Goal: Information Seeking & Learning: Find specific fact

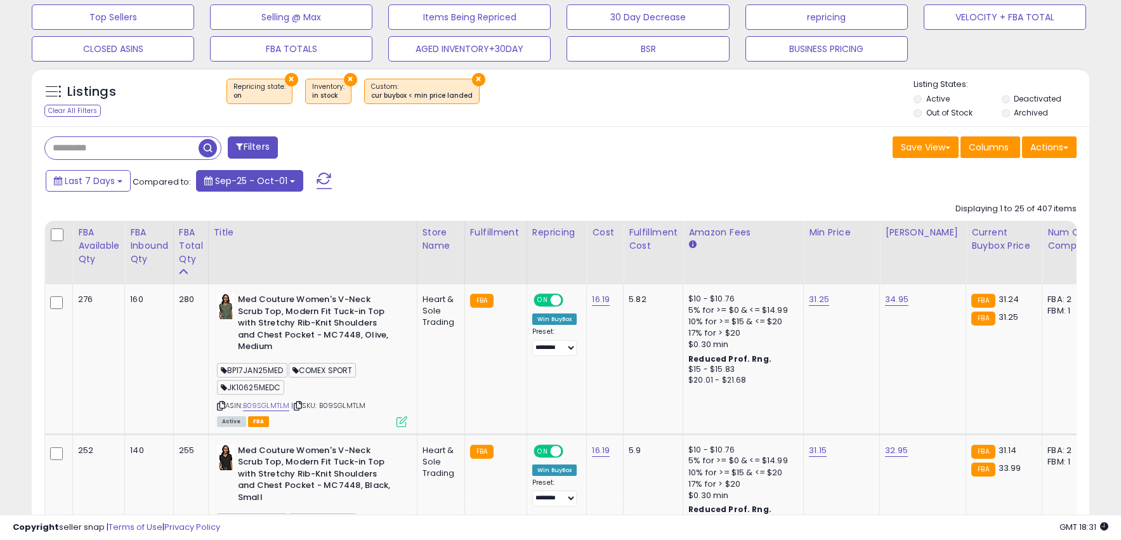
scroll to position [404, 0]
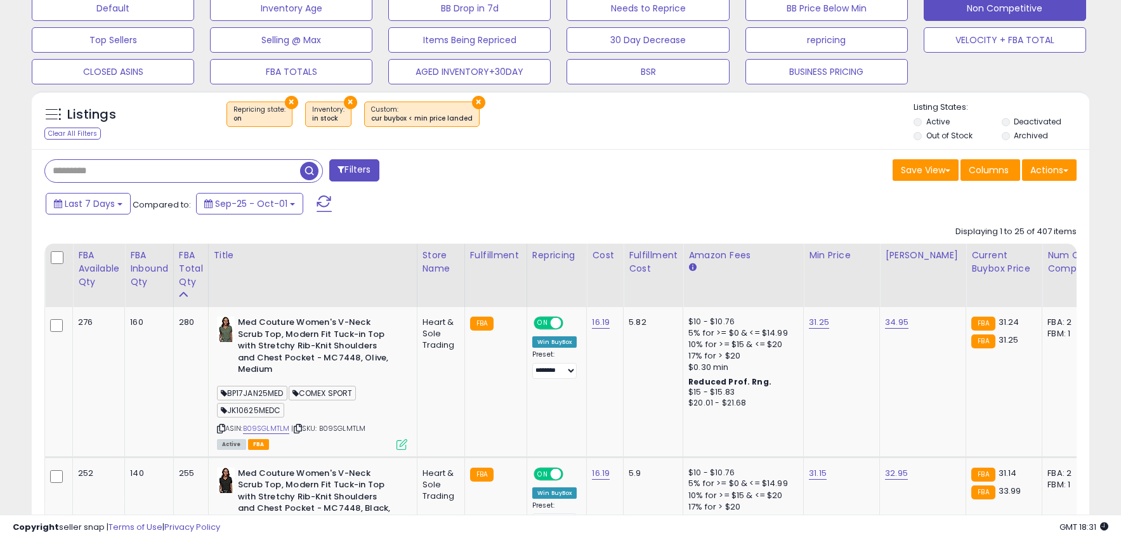
drag, startPoint x: 145, startPoint y: 174, endPoint x: 187, endPoint y: 173, distance: 41.9
click at [113, 172] on input "text" at bounding box center [172, 171] width 255 height 22
type input "*"
type input "**********"
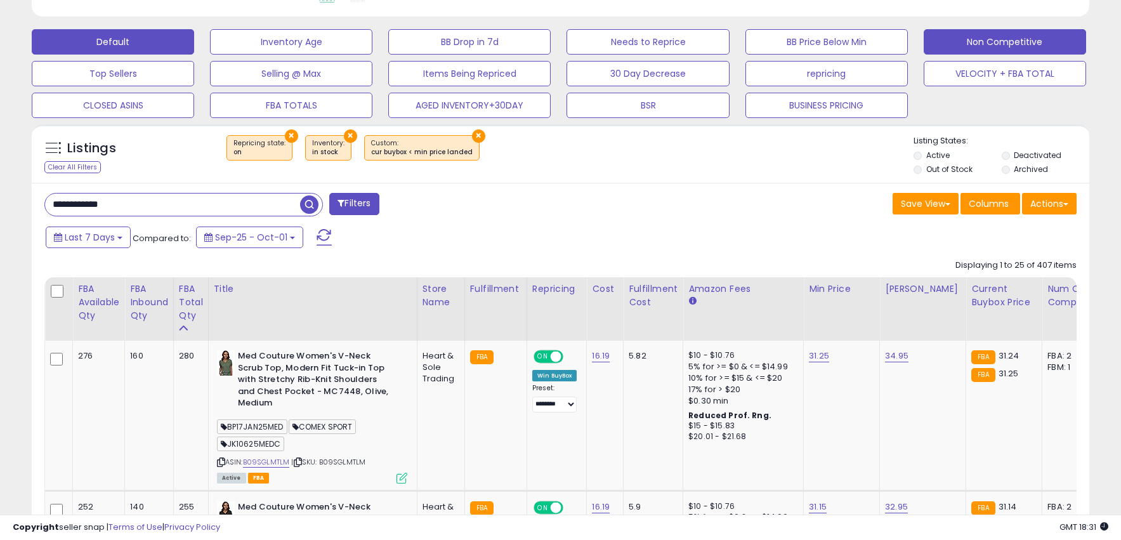
click at [152, 53] on button "Default" at bounding box center [113, 41] width 162 height 25
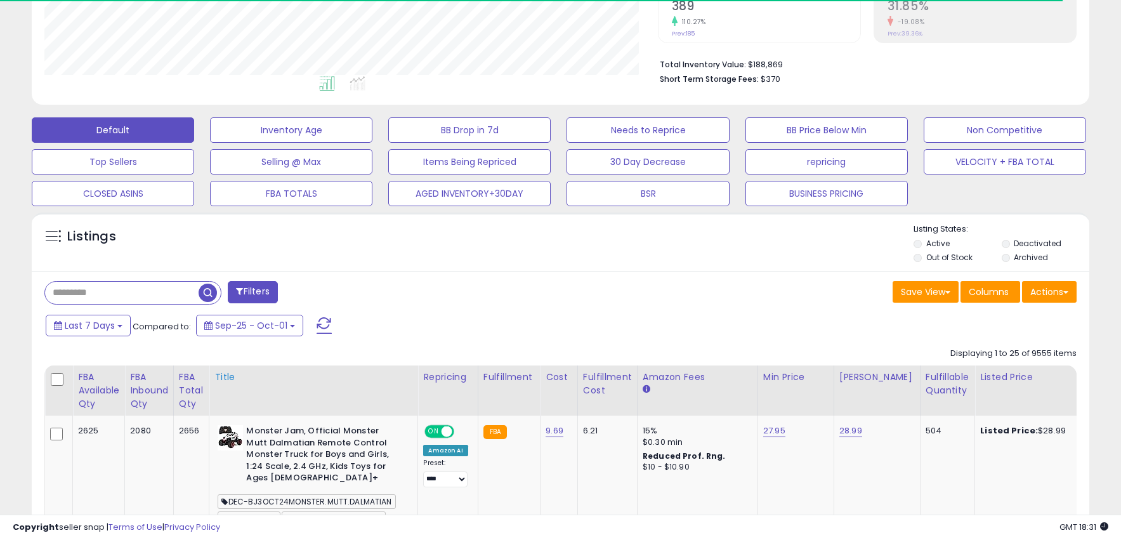
scroll to position [370, 0]
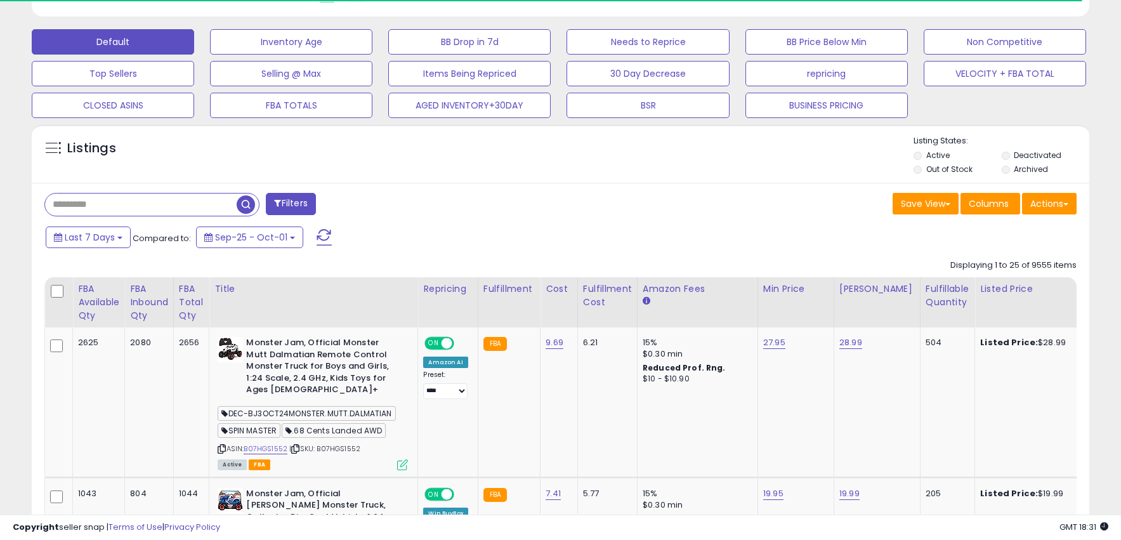
click at [166, 202] on input "text" at bounding box center [141, 204] width 192 height 22
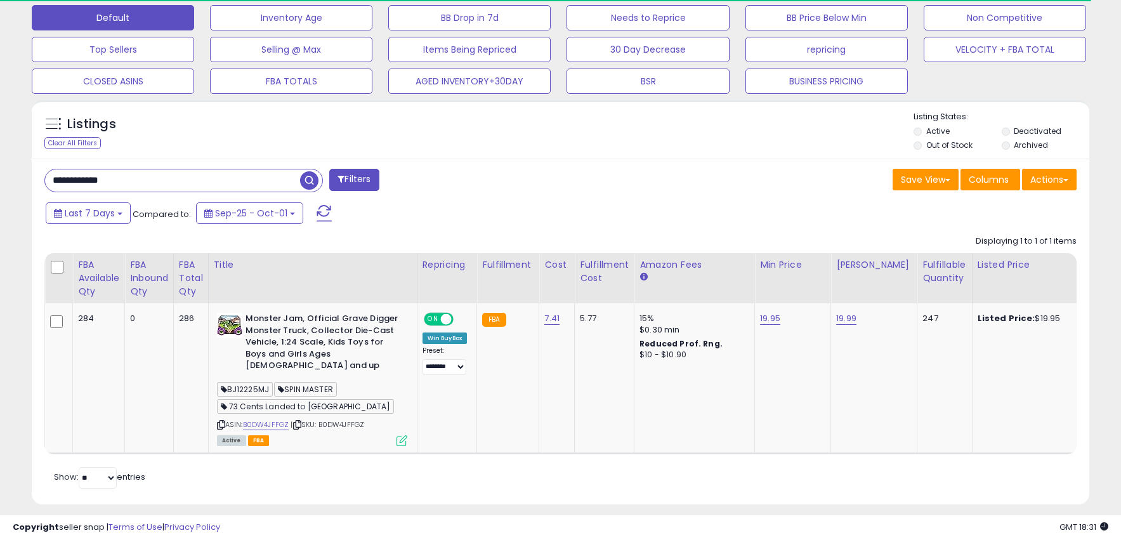
scroll to position [260, 613]
click at [224, 421] on icon at bounding box center [221, 424] width 8 height 7
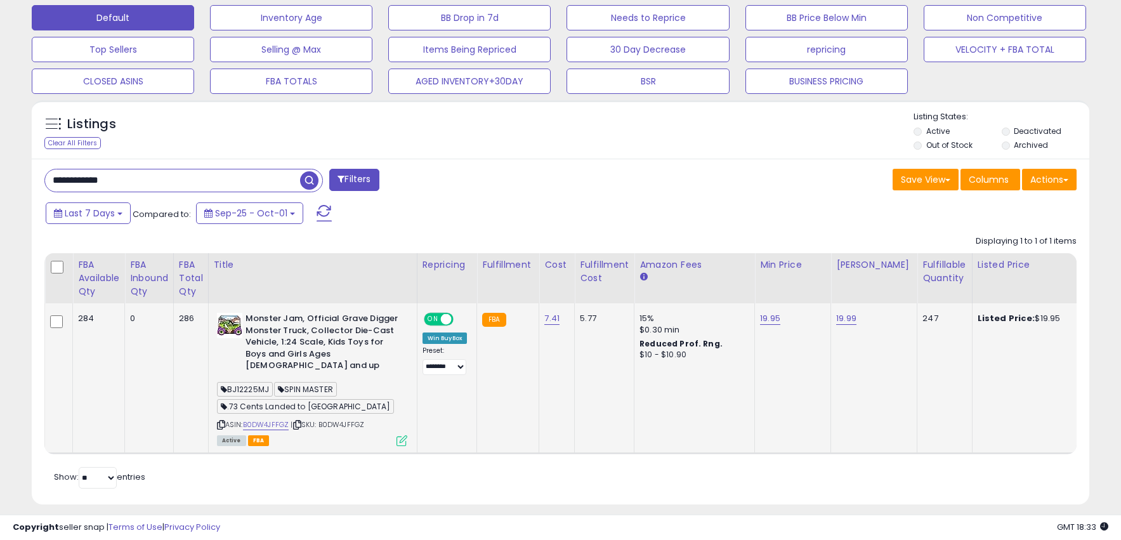
click at [223, 421] on icon at bounding box center [221, 424] width 8 height 7
drag, startPoint x: 123, startPoint y: 180, endPoint x: -18, endPoint y: 172, distance: 141.7
drag, startPoint x: 134, startPoint y: 178, endPoint x: 154, endPoint y: 180, distance: 20.5
click at [141, 178] on input "*******" at bounding box center [172, 180] width 255 height 22
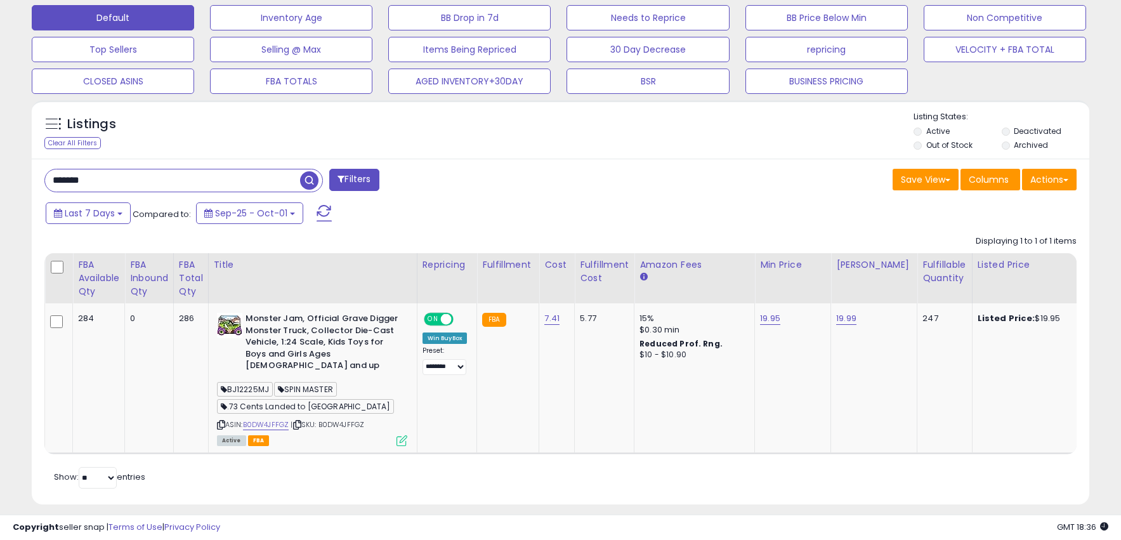
drag, startPoint x: 148, startPoint y: 180, endPoint x: -20, endPoint y: 174, distance: 168.8
click at [337, 219] on div "Last 7 Days Compared to: Sep-25 - Oct-01" at bounding box center [429, 214] width 774 height 29
drag, startPoint x: 161, startPoint y: 184, endPoint x: -16, endPoint y: 170, distance: 178.1
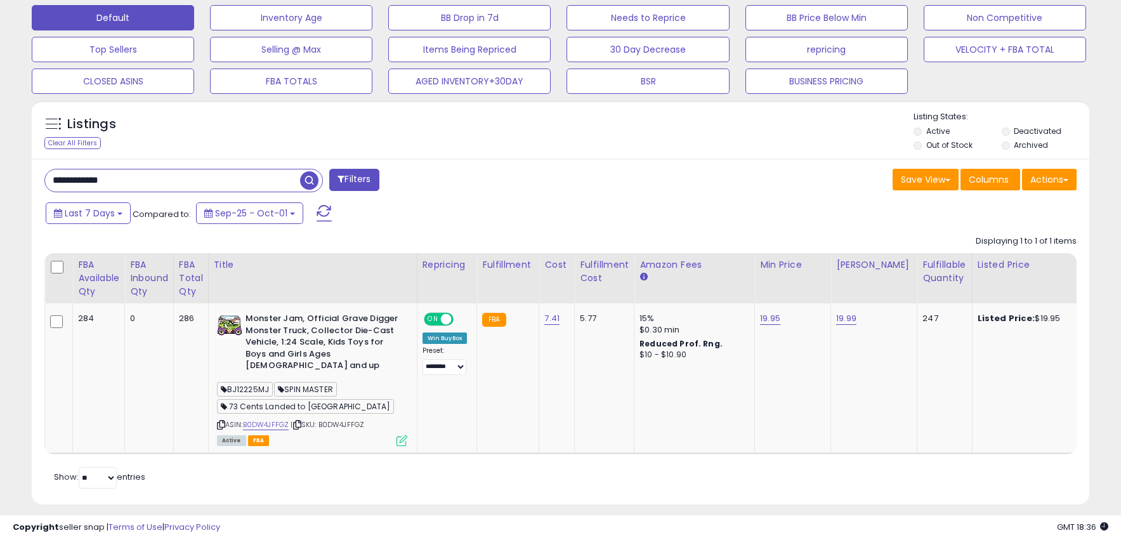
type input "**********"
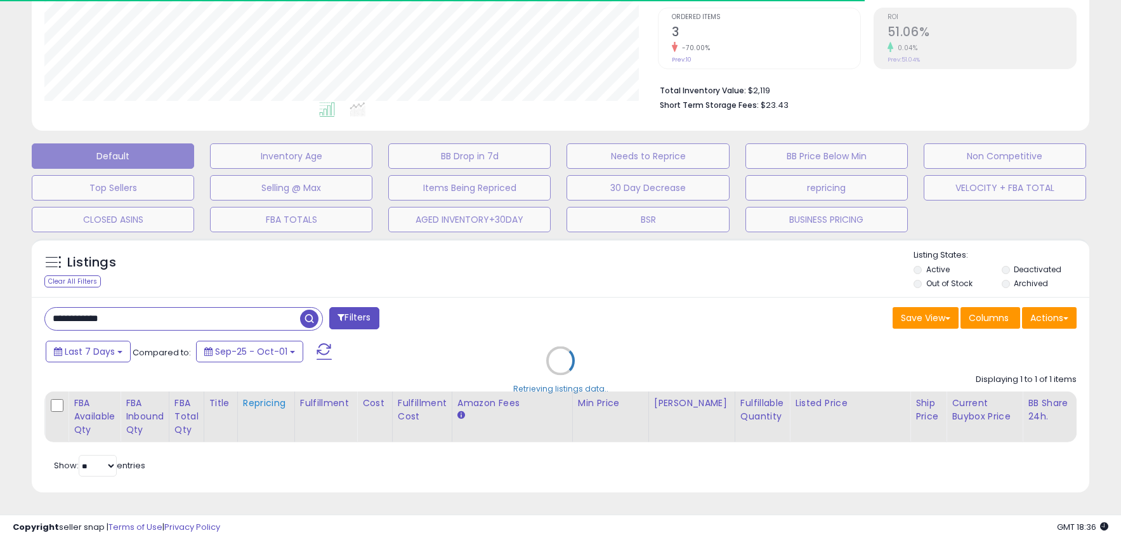
scroll to position [394, 0]
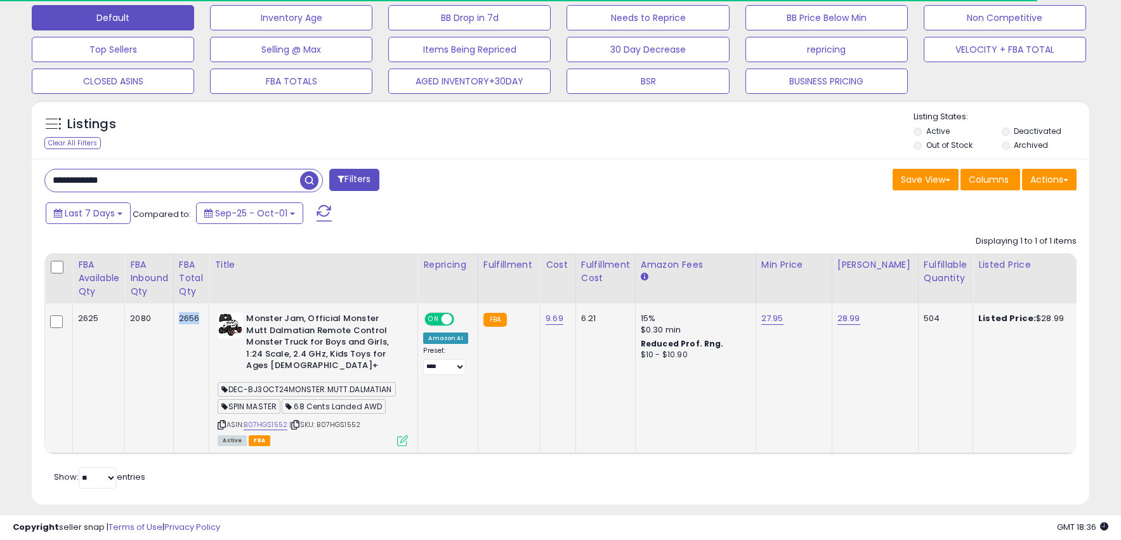
drag, startPoint x: 182, startPoint y: 318, endPoint x: 243, endPoint y: 371, distance: 80.5
click at [204, 318] on td "2656" at bounding box center [191, 378] width 36 height 150
click at [225, 421] on icon at bounding box center [222, 424] width 8 height 7
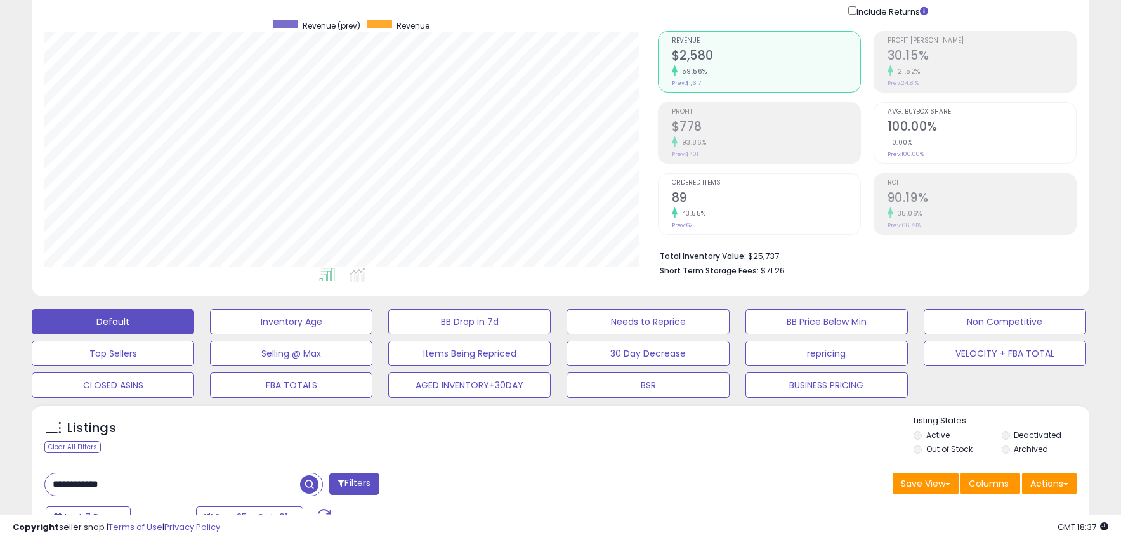
scroll to position [277, 0]
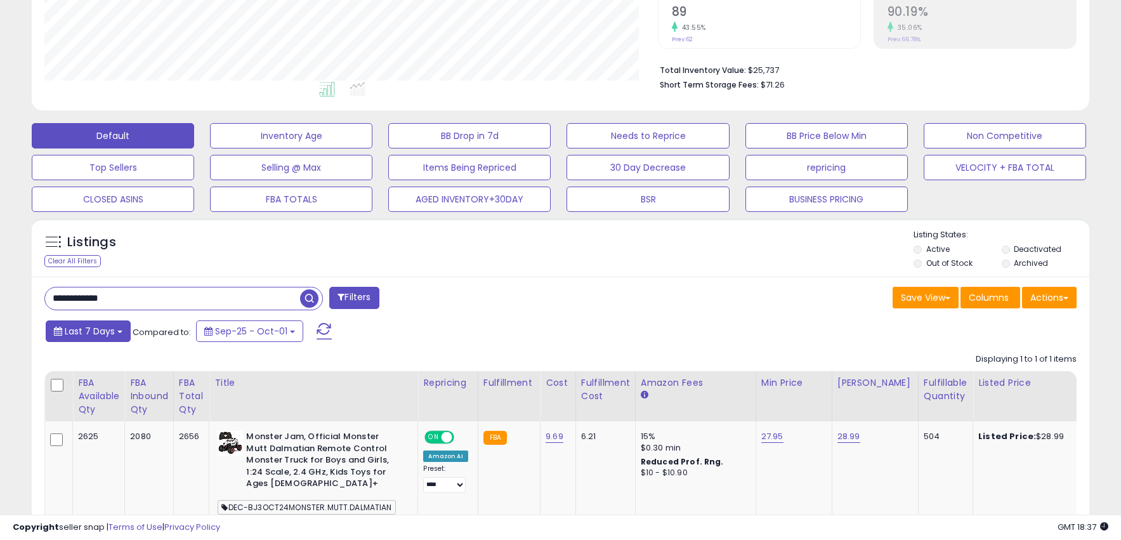
click at [117, 334] on button "Last 7 Days" at bounding box center [88, 331] width 85 height 22
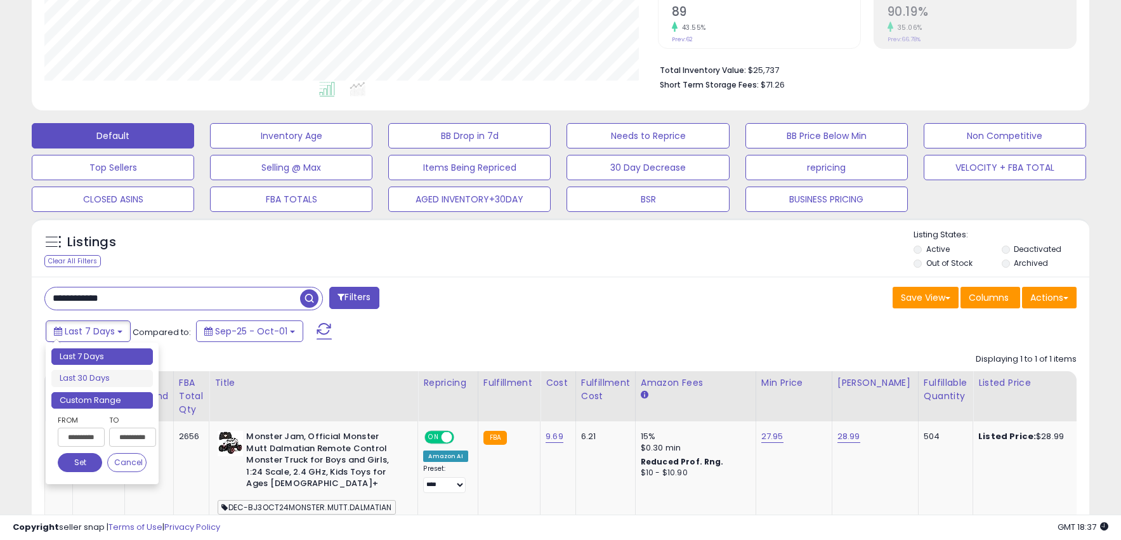
click at [103, 395] on li "Custom Range" at bounding box center [101, 400] width 101 height 17
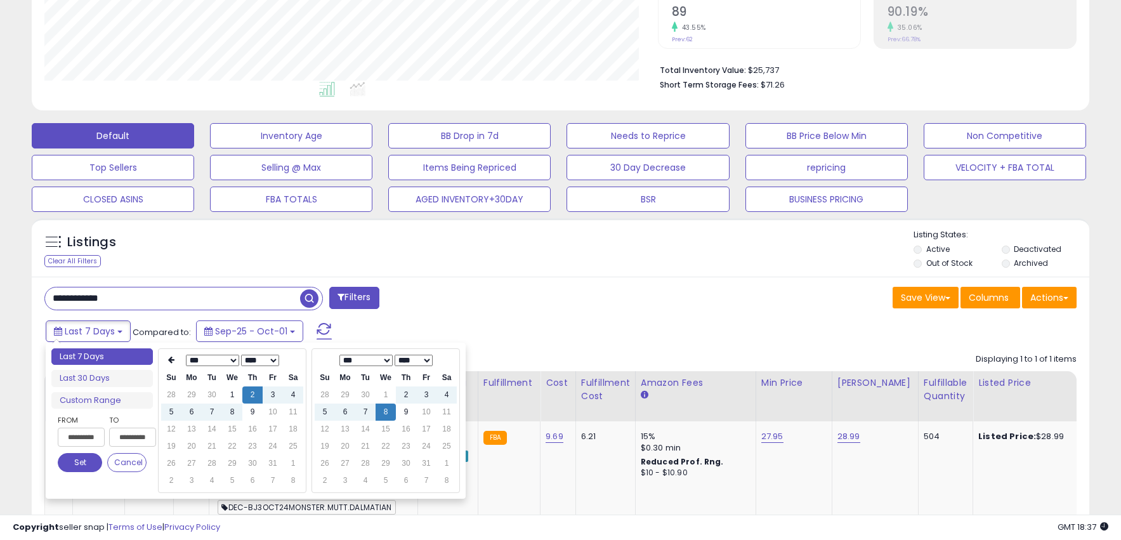
click at [218, 361] on select "*** *** *** *** *** *** *** *** *** ***" at bounding box center [212, 360] width 53 height 11
click at [211, 396] on td "1" at bounding box center [212, 394] width 20 height 17
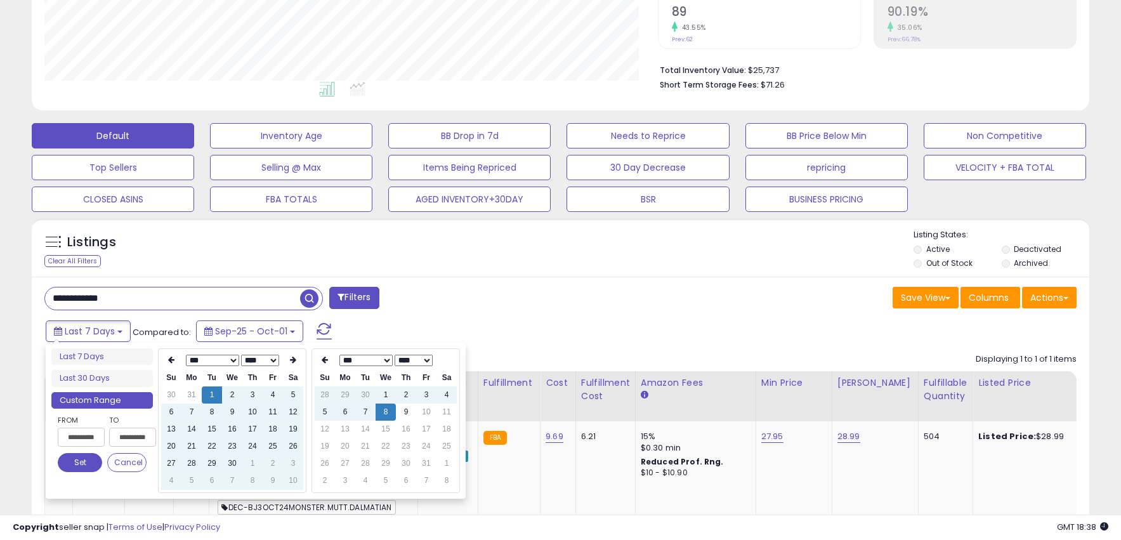
type input "**********"
click at [77, 467] on button "Set" at bounding box center [80, 462] width 44 height 19
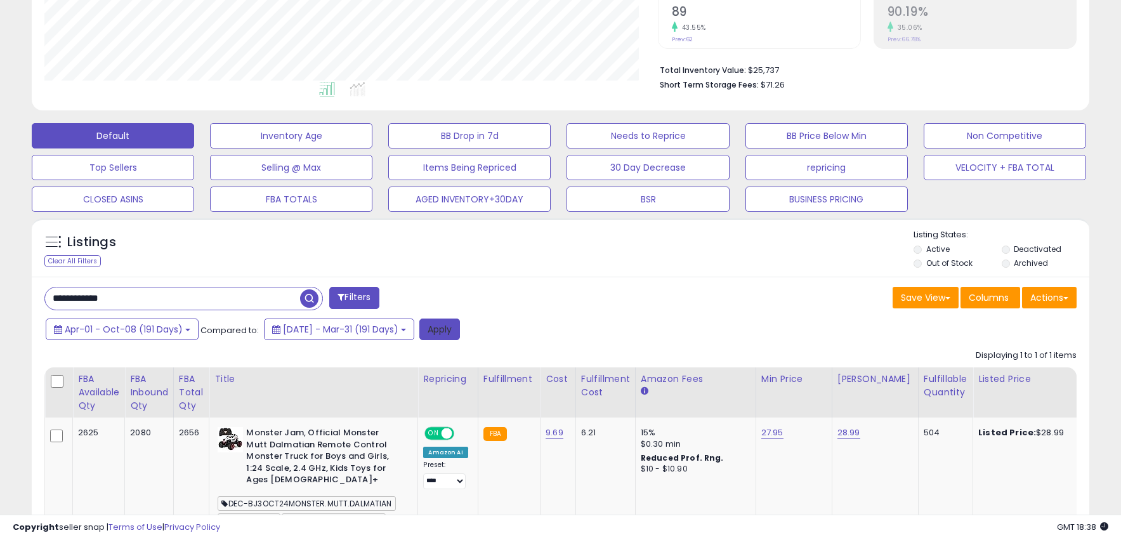
click at [460, 327] on button "Apply" at bounding box center [439, 329] width 41 height 22
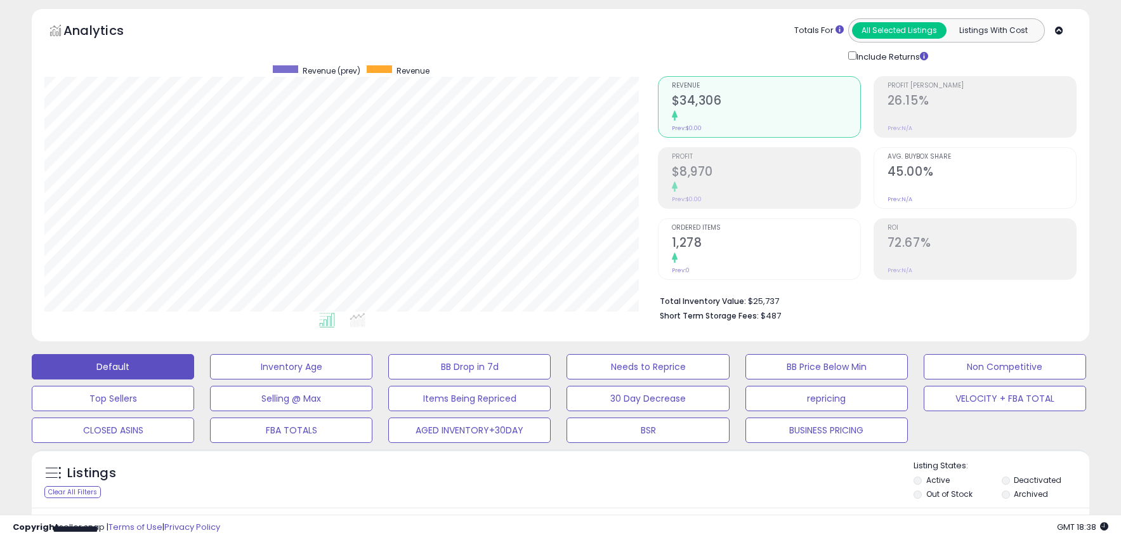
scroll to position [44, 0]
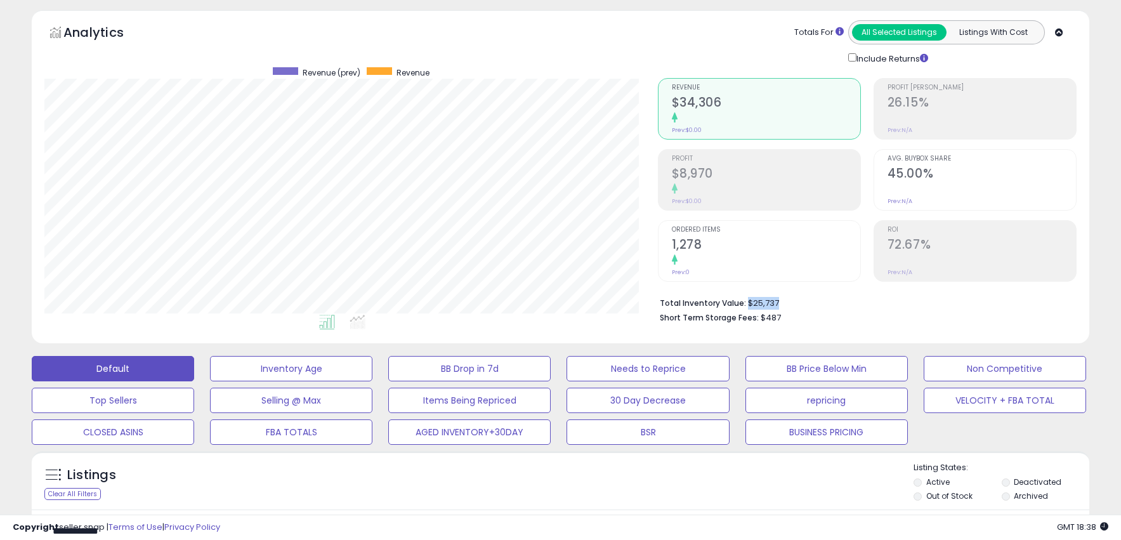
drag, startPoint x: 779, startPoint y: 302, endPoint x: 797, endPoint y: 308, distance: 19.3
click at [747, 303] on li "Total Inventory Value: $25,737" at bounding box center [863, 301] width 407 height 15
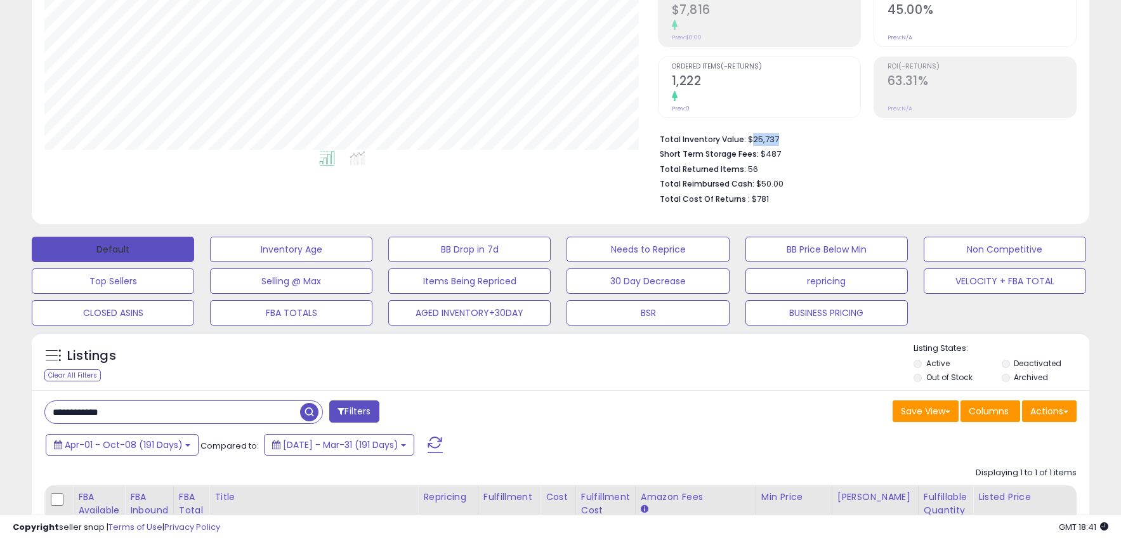
scroll to position [375, 0]
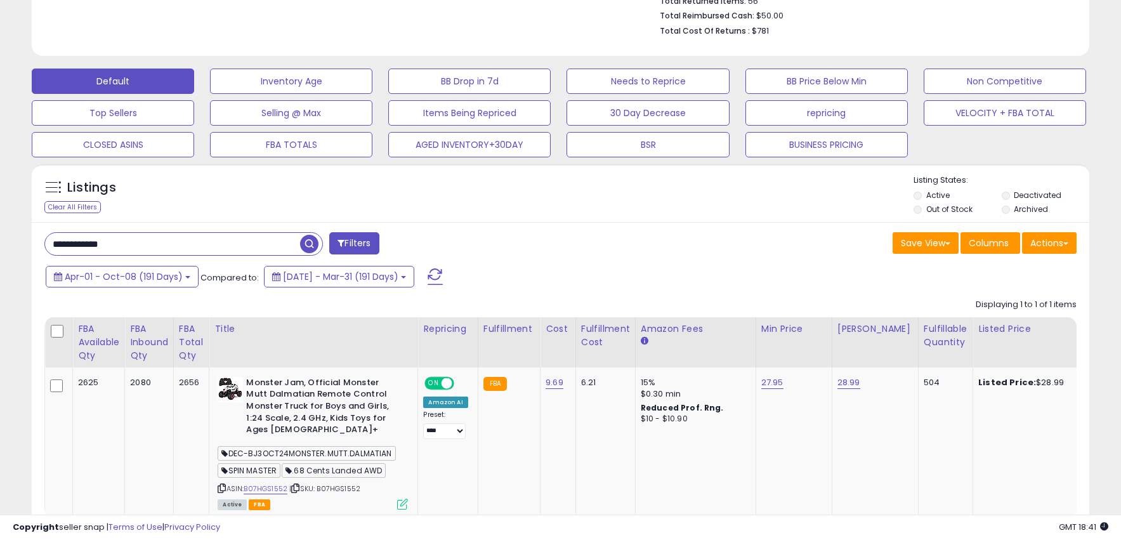
drag, startPoint x: 176, startPoint y: 246, endPoint x: -10, endPoint y: 227, distance: 186.2
type input "*"
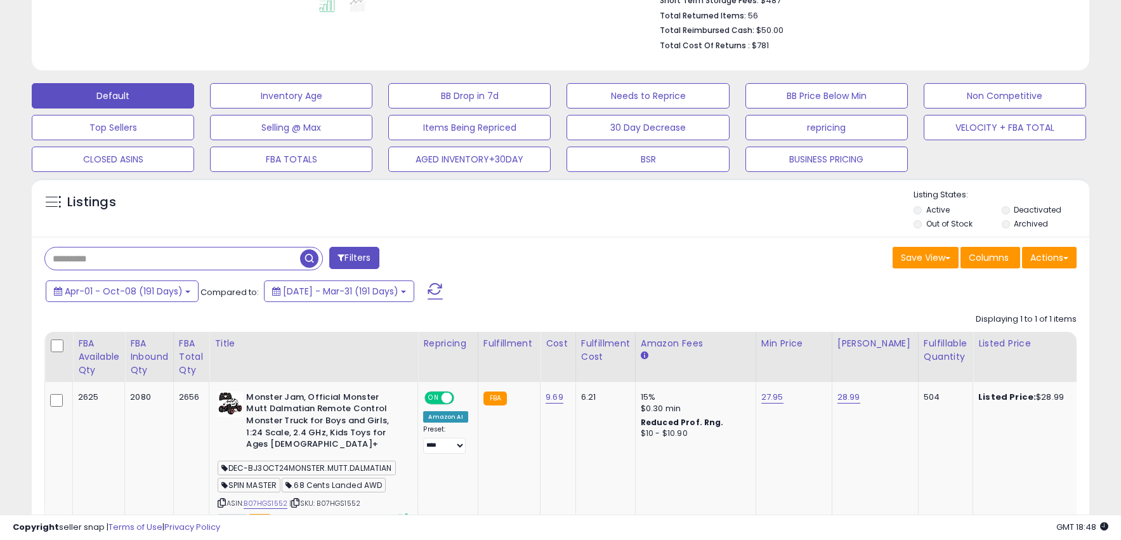
scroll to position [356, 0]
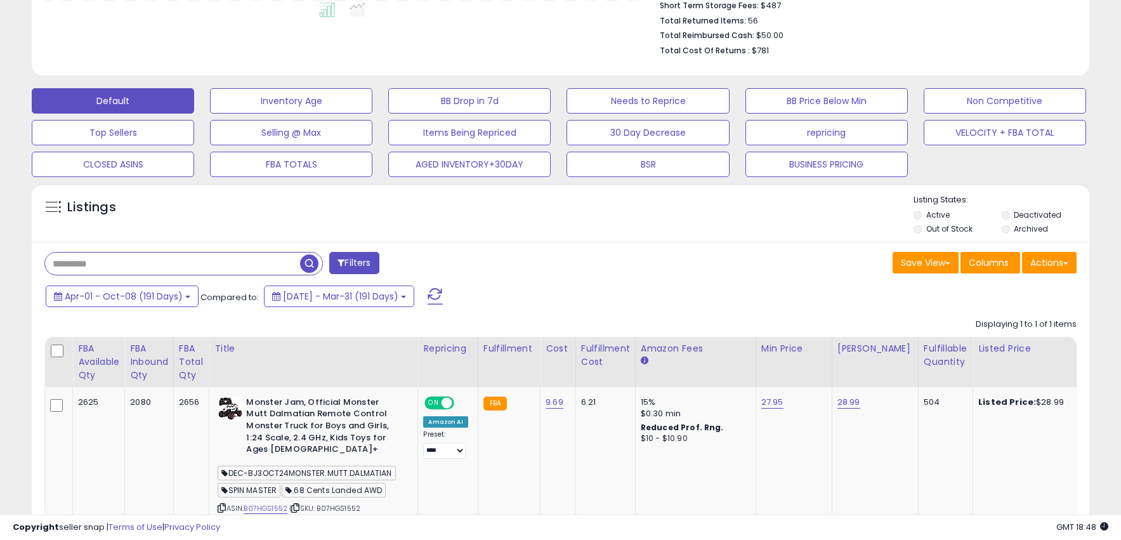
click at [161, 266] on input "text" at bounding box center [172, 263] width 255 height 22
click at [548, 230] on div "Listings" at bounding box center [560, 215] width 1057 height 43
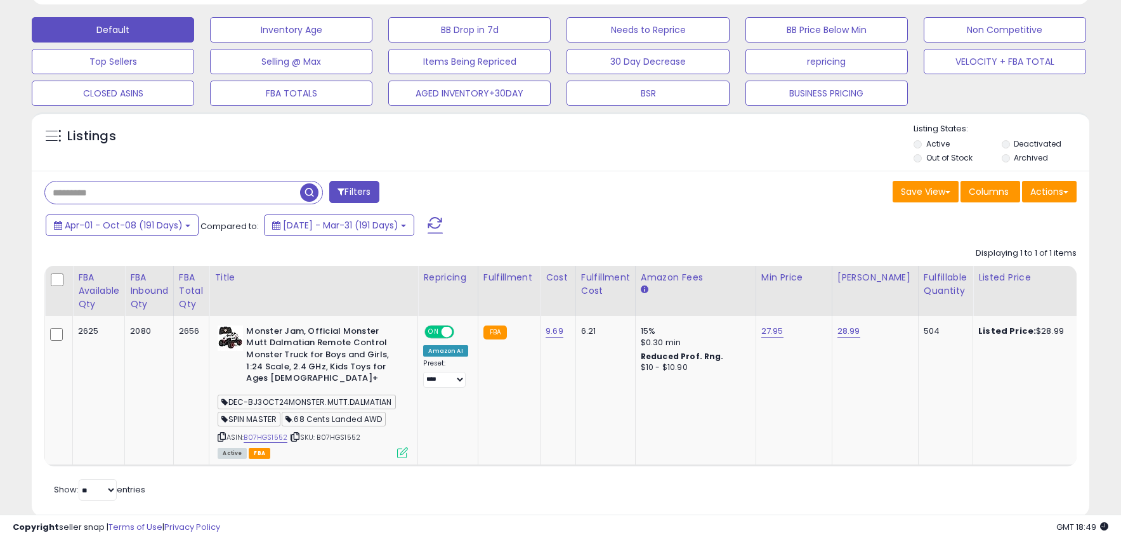
scroll to position [440, 0]
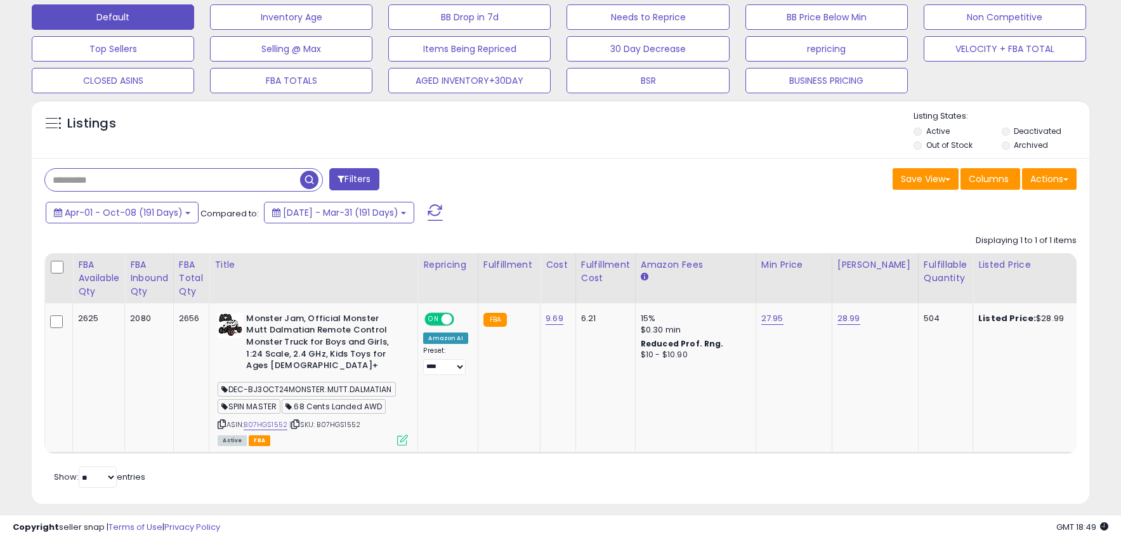
click at [230, 186] on input "text" at bounding box center [172, 180] width 255 height 22
type input "**********"
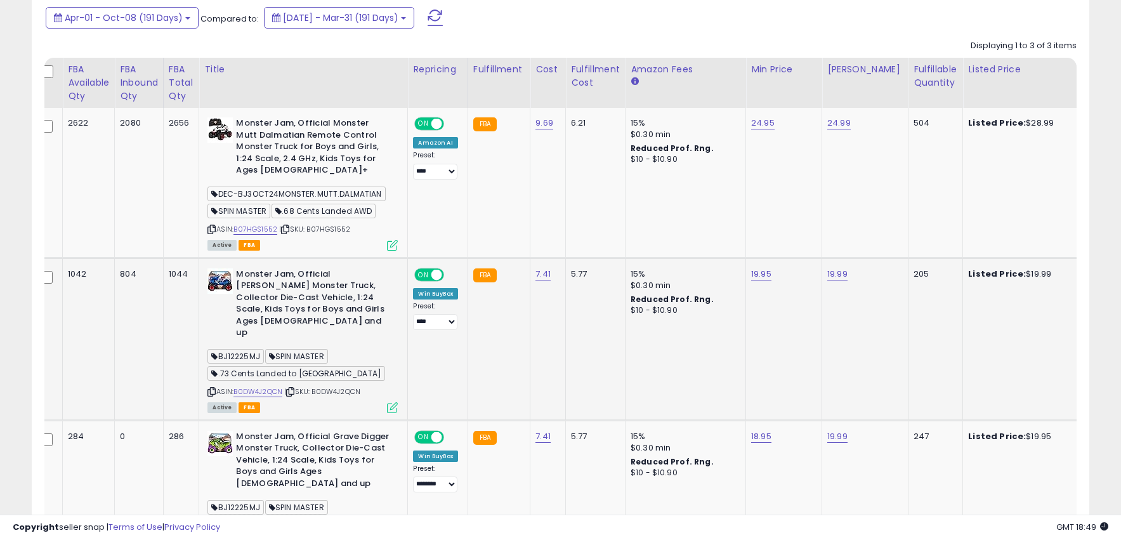
scroll to position [589, 0]
click at [214, 226] on icon at bounding box center [211, 229] width 8 height 7
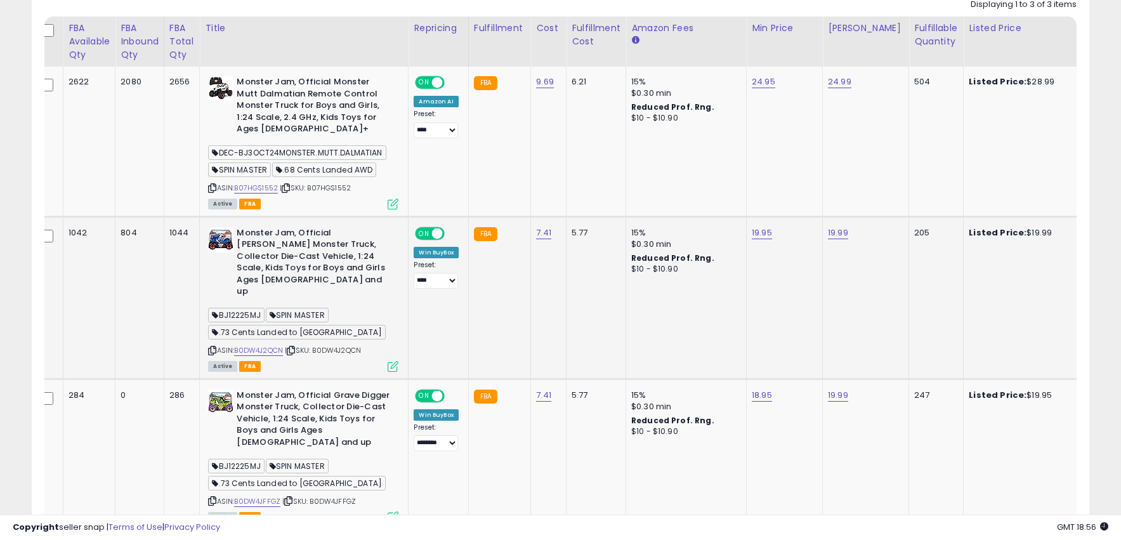
scroll to position [639, 0]
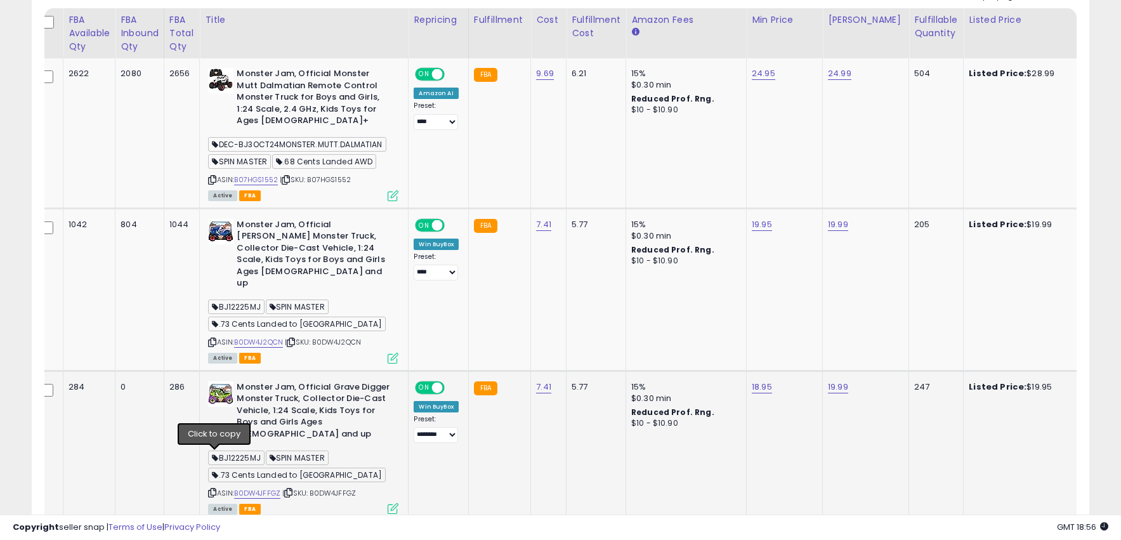
click at [216, 489] on icon at bounding box center [212, 492] width 8 height 7
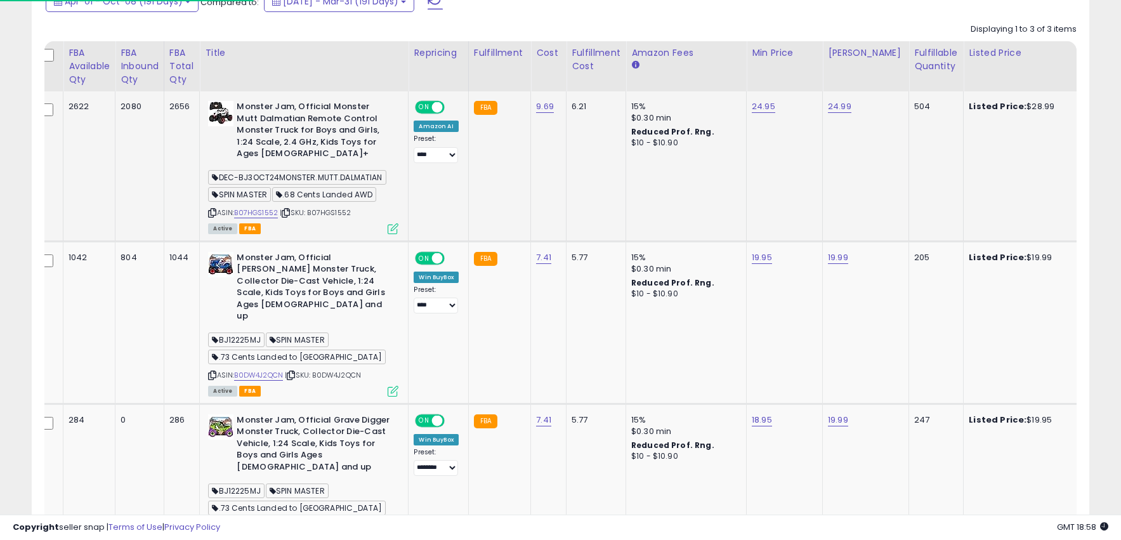
scroll to position [606, 0]
click at [216, 210] on icon at bounding box center [212, 213] width 8 height 7
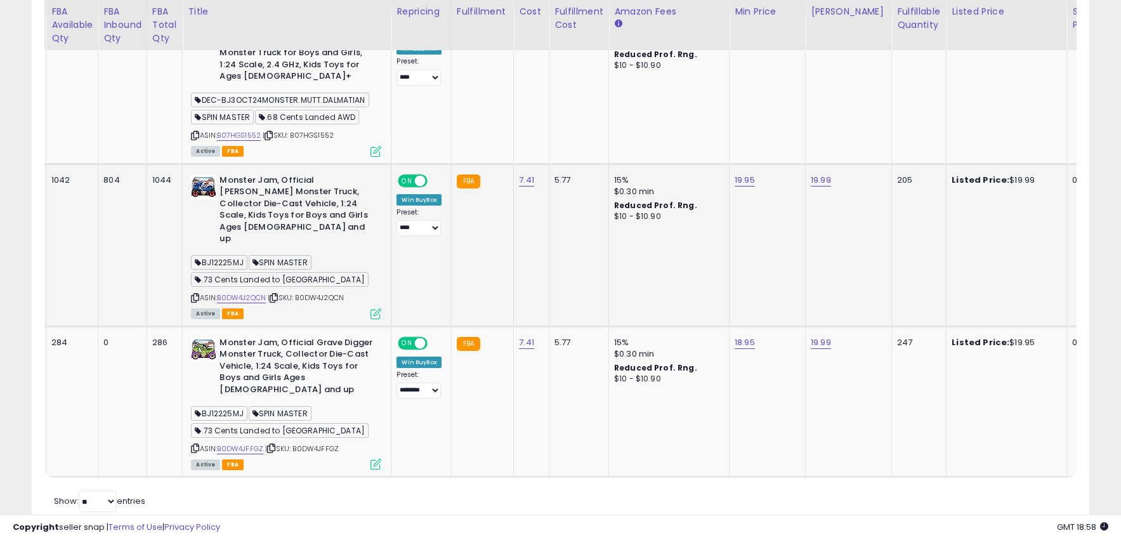
scroll to position [0, 0]
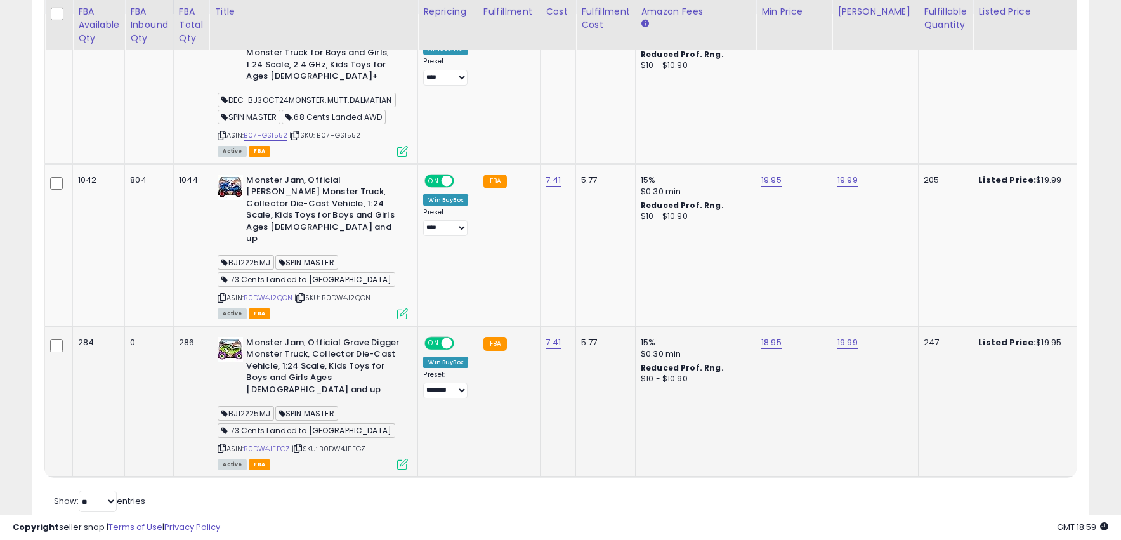
click at [346, 301] on td "Monster Jam, Official [PERSON_NAME] Monster Truck, Collector Die-Cast Vehicle, …" at bounding box center [313, 245] width 209 height 162
drag, startPoint x: 249, startPoint y: 320, endPoint x: 384, endPoint y: 353, distance: 139.1
click at [385, 355] on b "Monster Jam, Official Grave Digger Monster Truck, Collector Die-Cast Vehicle, 1…" at bounding box center [323, 368] width 154 height 62
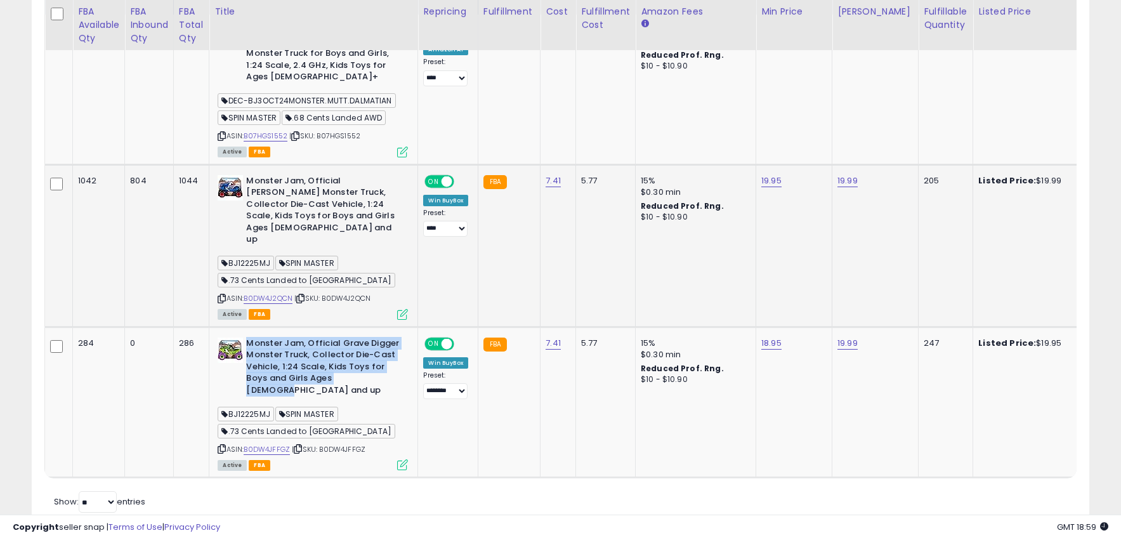
copy b "Monster Jam, Official Grave Digger Monster Truck, Collector Die-Cast Vehicle, 1…"
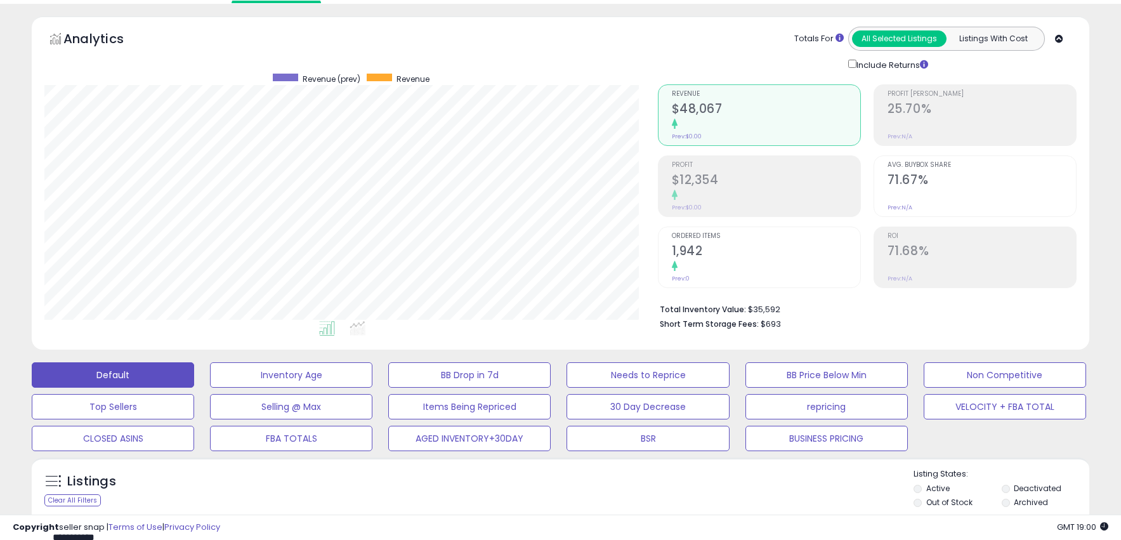
scroll to position [39, 0]
